Goal: Task Accomplishment & Management: Use online tool/utility

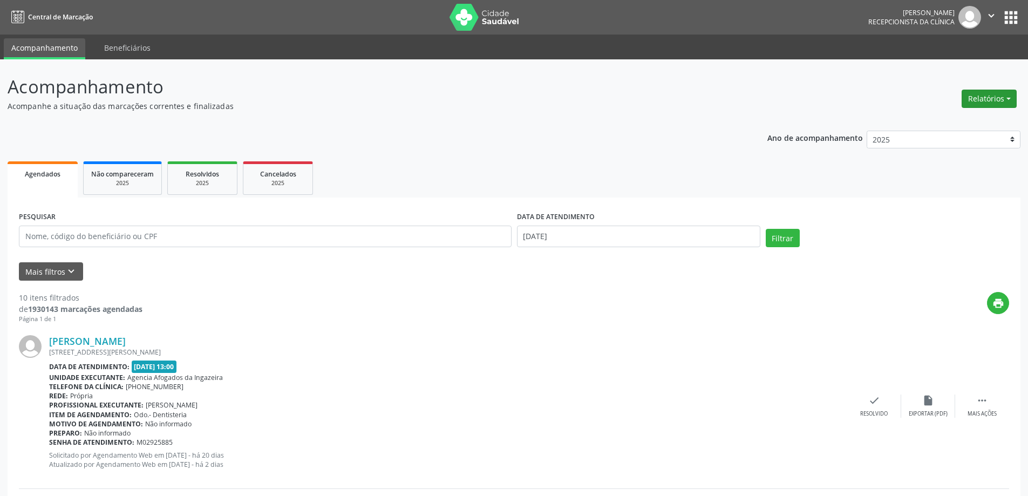
click at [988, 93] on button "Relatórios" at bounding box center [989, 99] width 55 height 18
click at [958, 128] on link "Agendamentos" at bounding box center [960, 121] width 116 height 15
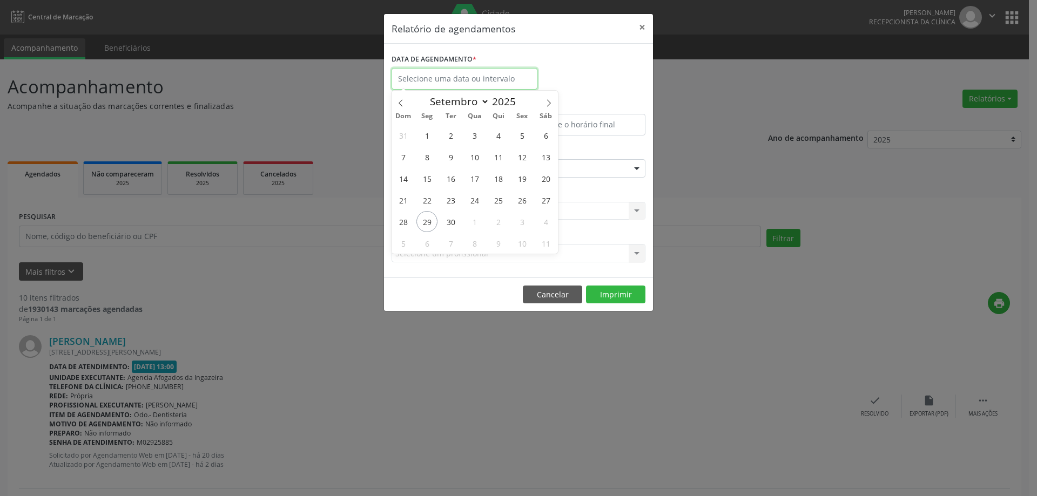
click at [421, 81] on input "text" at bounding box center [464, 79] width 146 height 22
click at [420, 226] on span "29" at bounding box center [426, 221] width 21 height 21
type input "[DATE]"
click at [420, 226] on span "29" at bounding box center [426, 221] width 21 height 21
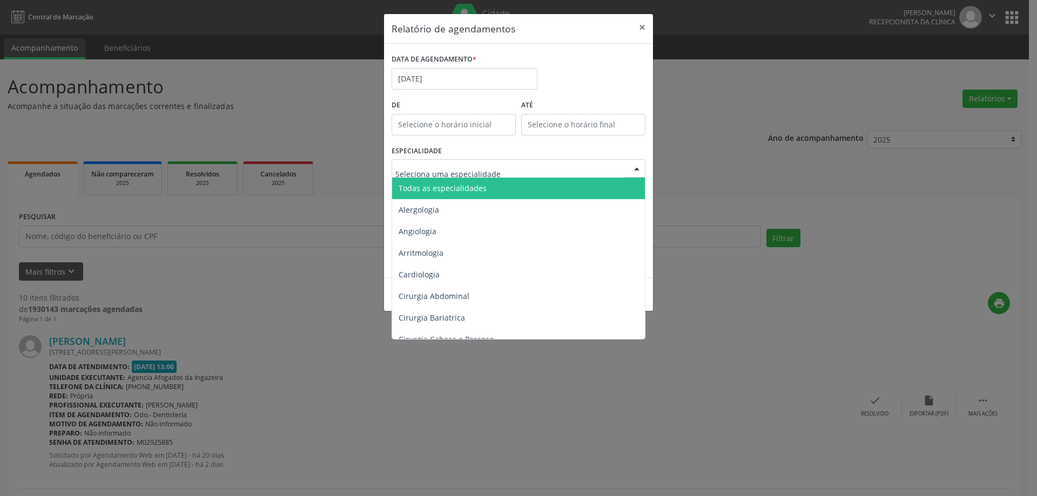
click at [637, 165] on div at bounding box center [636, 169] width 16 height 18
type input "od"
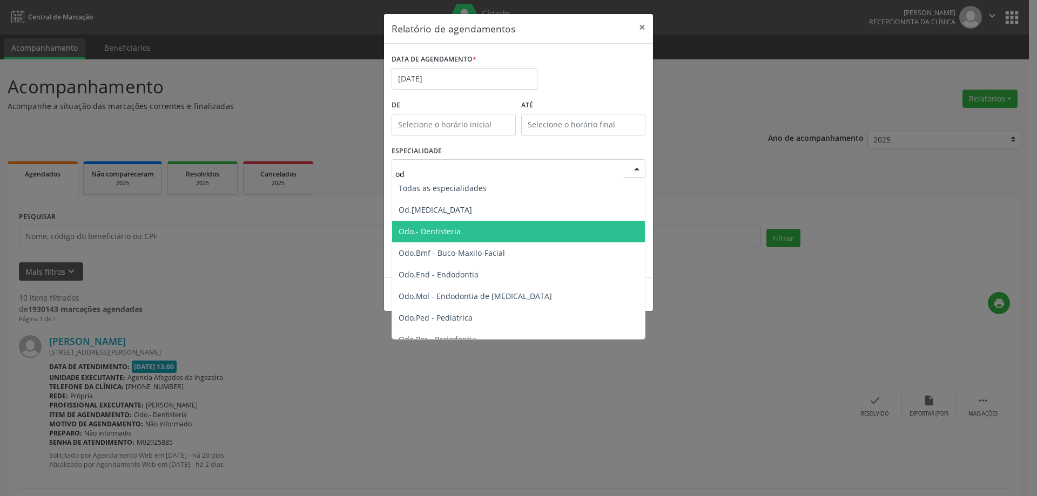
click at [503, 231] on span "Odo.- Dentisteria" at bounding box center [519, 232] width 254 height 22
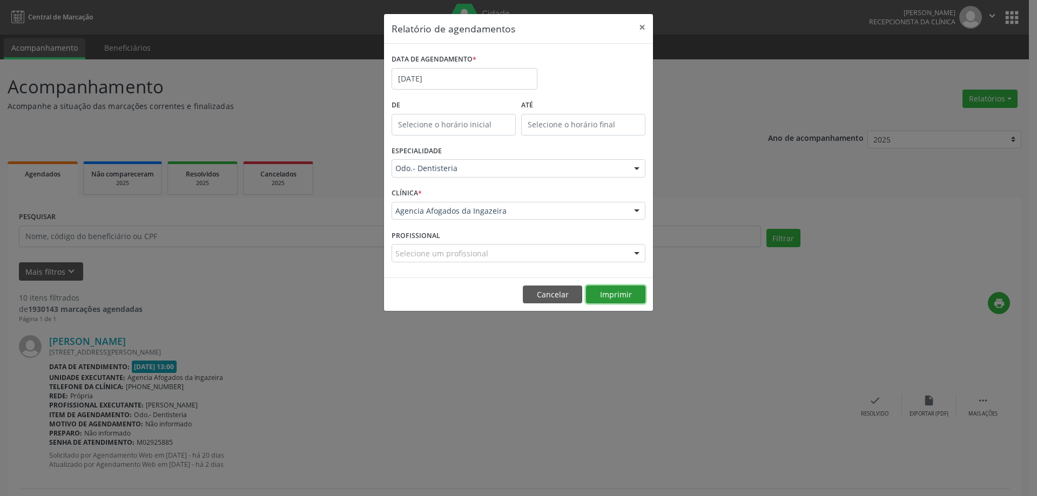
click at [625, 299] on button "Imprimir" at bounding box center [615, 295] width 59 height 18
click at [645, 28] on button "×" at bounding box center [642, 27] width 22 height 26
